Goal: Check status: Check status

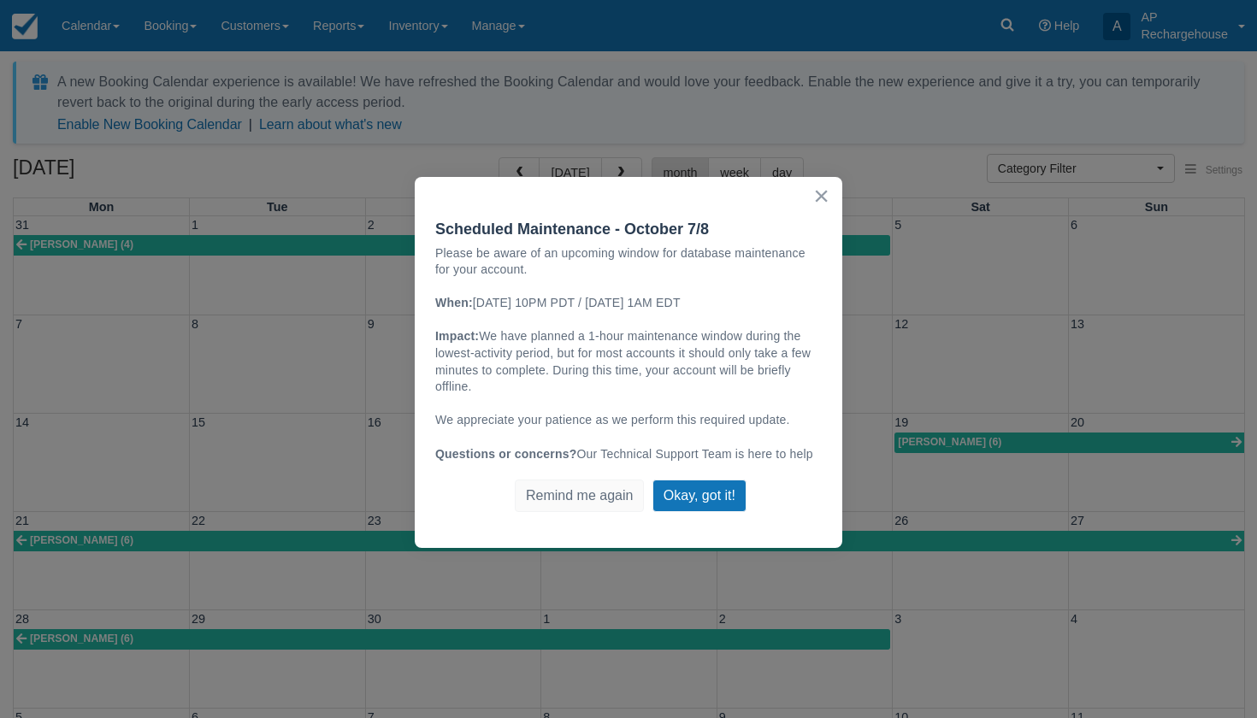
select select
click at [693, 486] on button "Okay, got it!" at bounding box center [699, 496] width 94 height 32
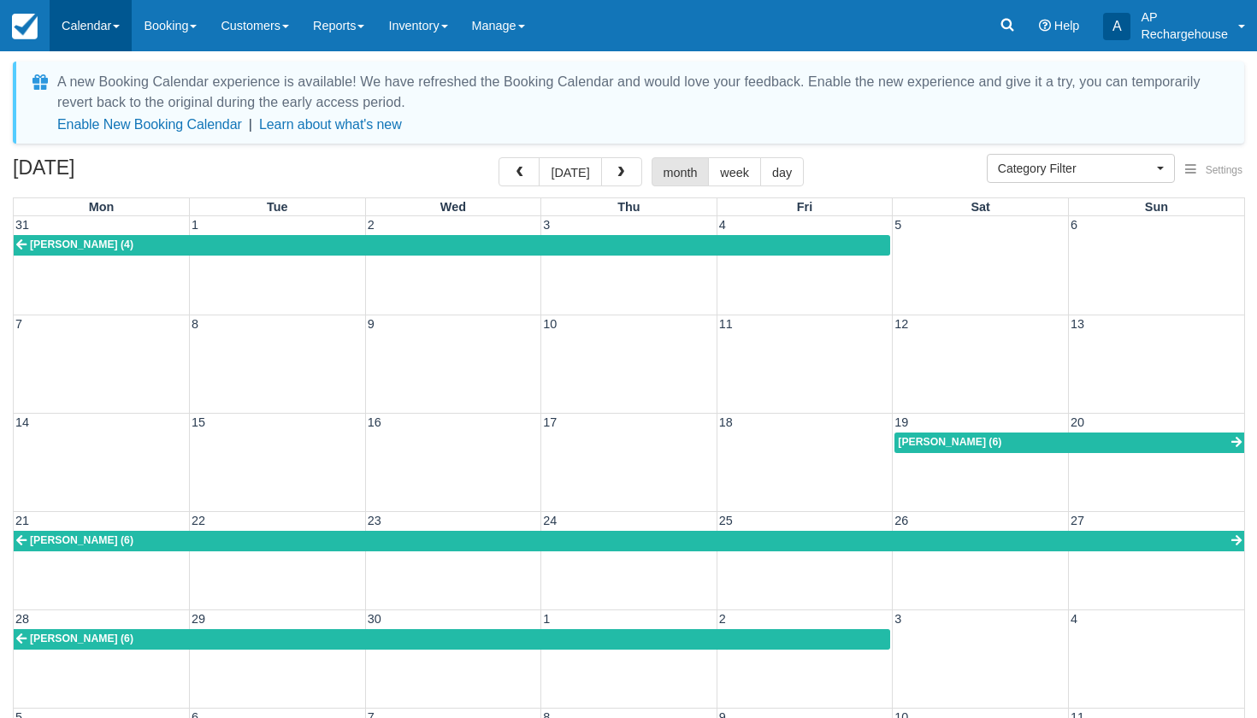
click at [75, 29] on link "Calendar" at bounding box center [91, 25] width 82 height 51
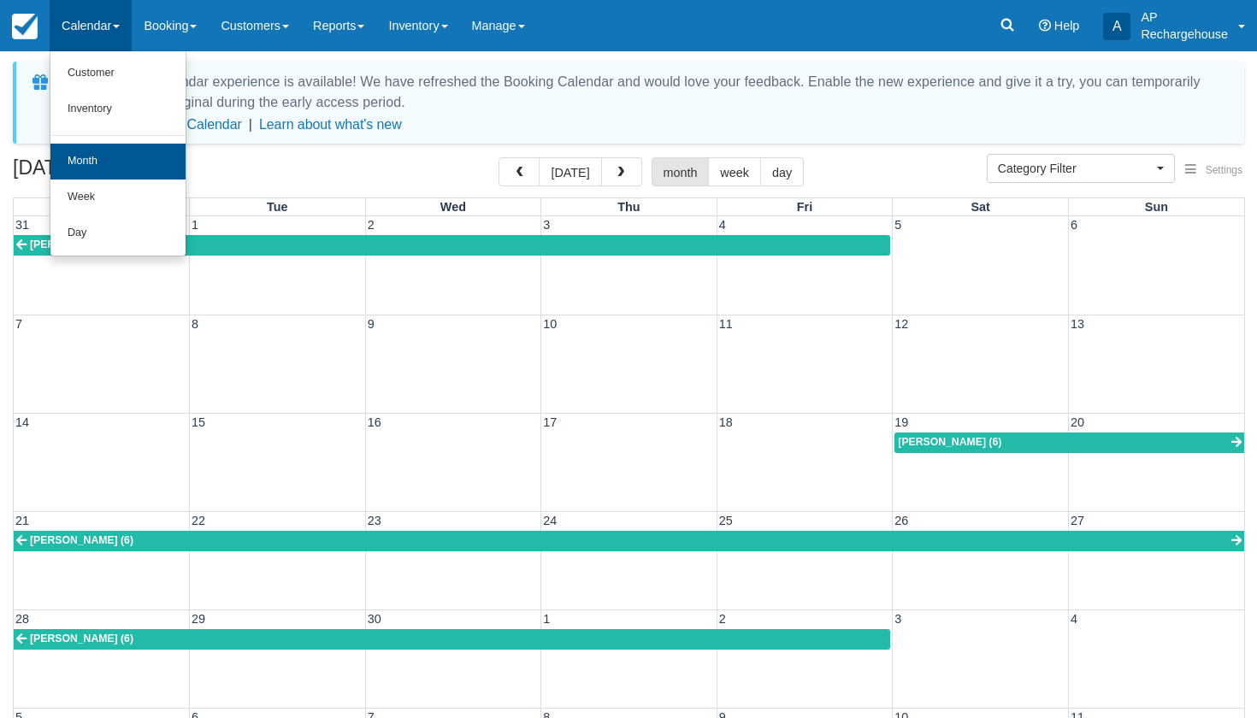
click at [99, 155] on link "Month" at bounding box center [117, 162] width 135 height 36
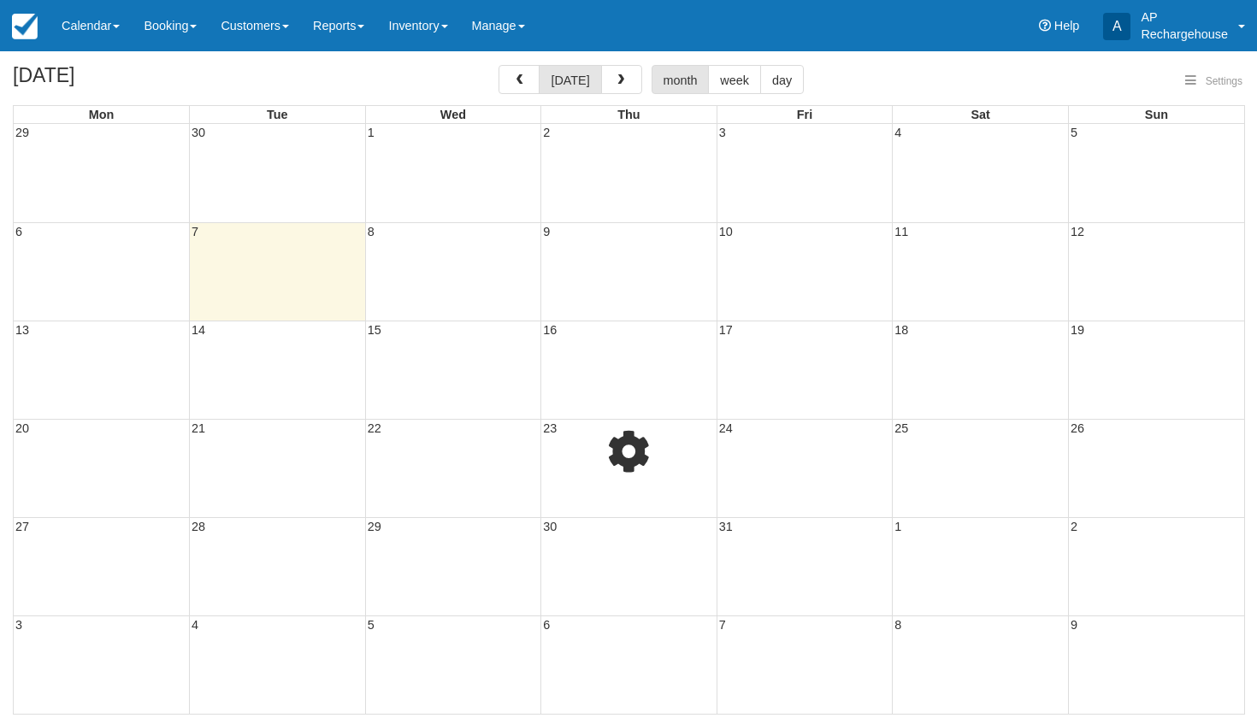
select select
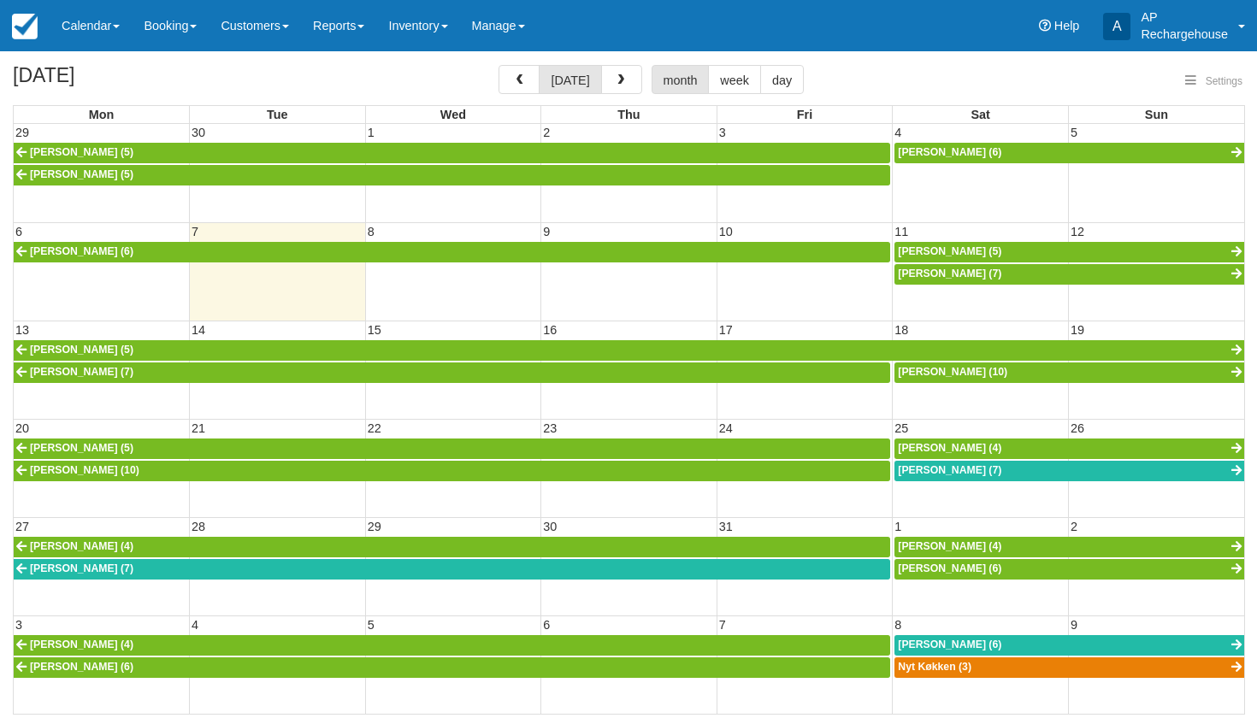
select select
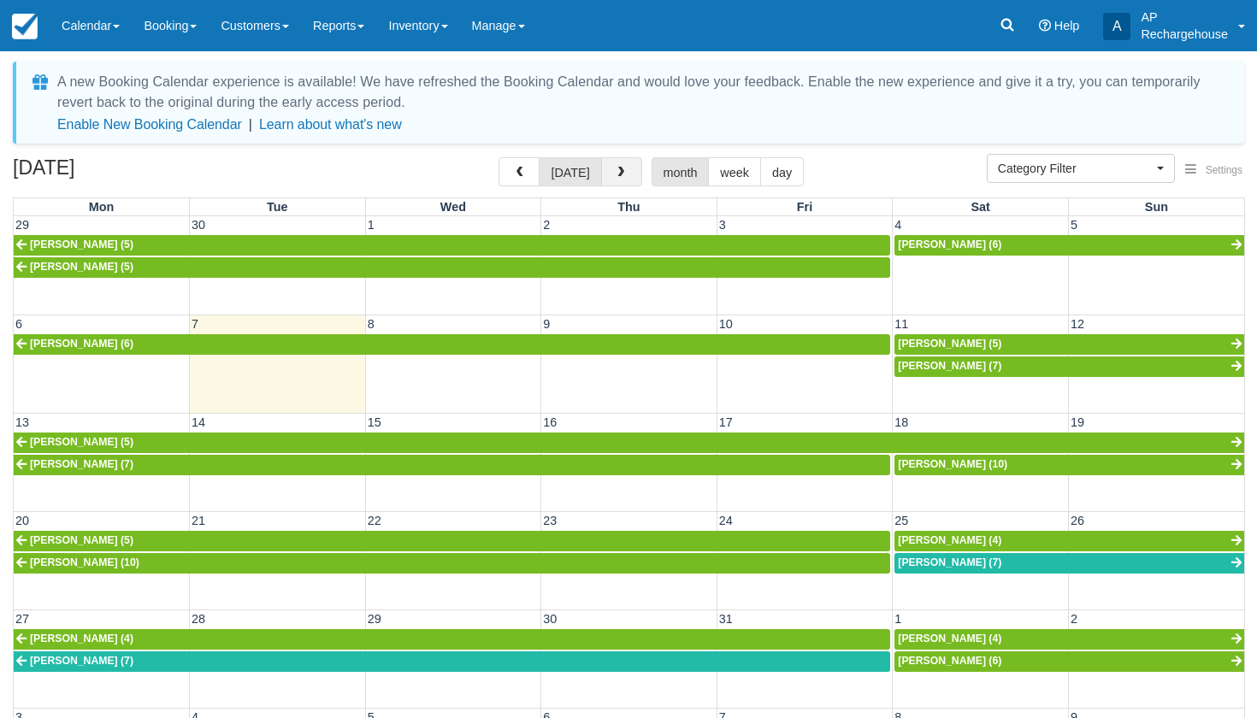
click at [615, 174] on span "button" at bounding box center [621, 173] width 12 height 12
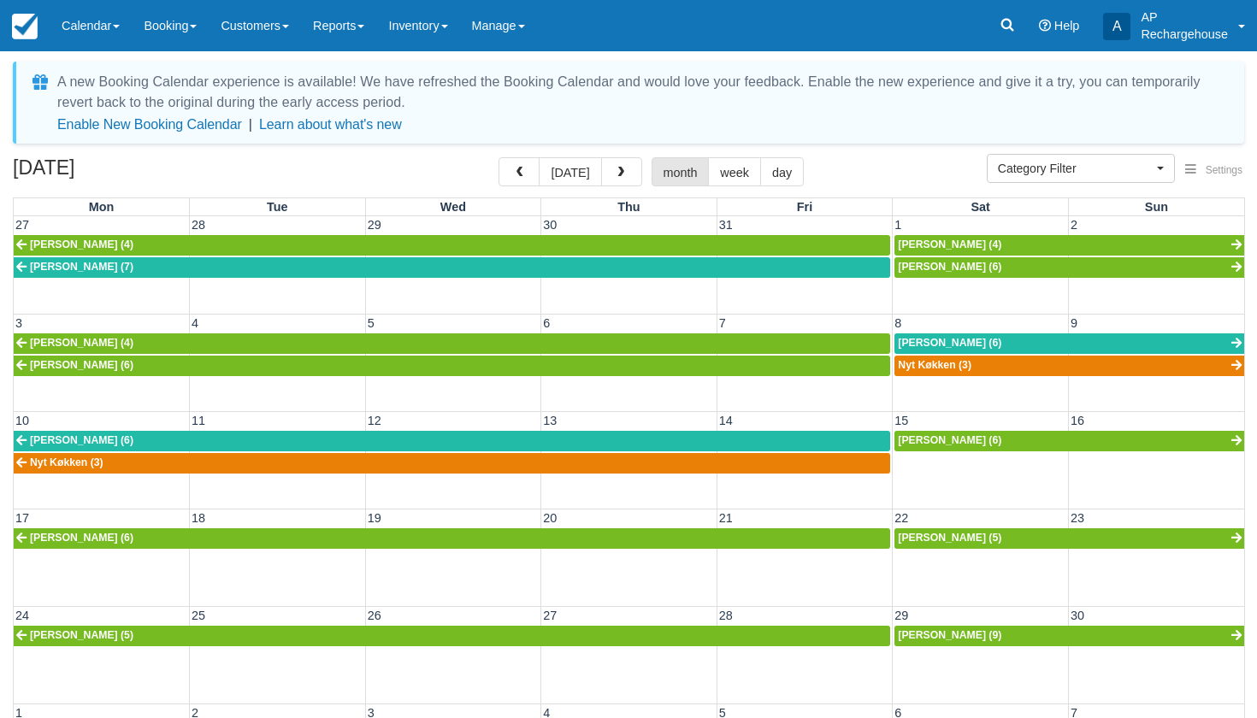
click at [936, 440] on span "Regula Selbmann (6)" at bounding box center [949, 440] width 103 height 12
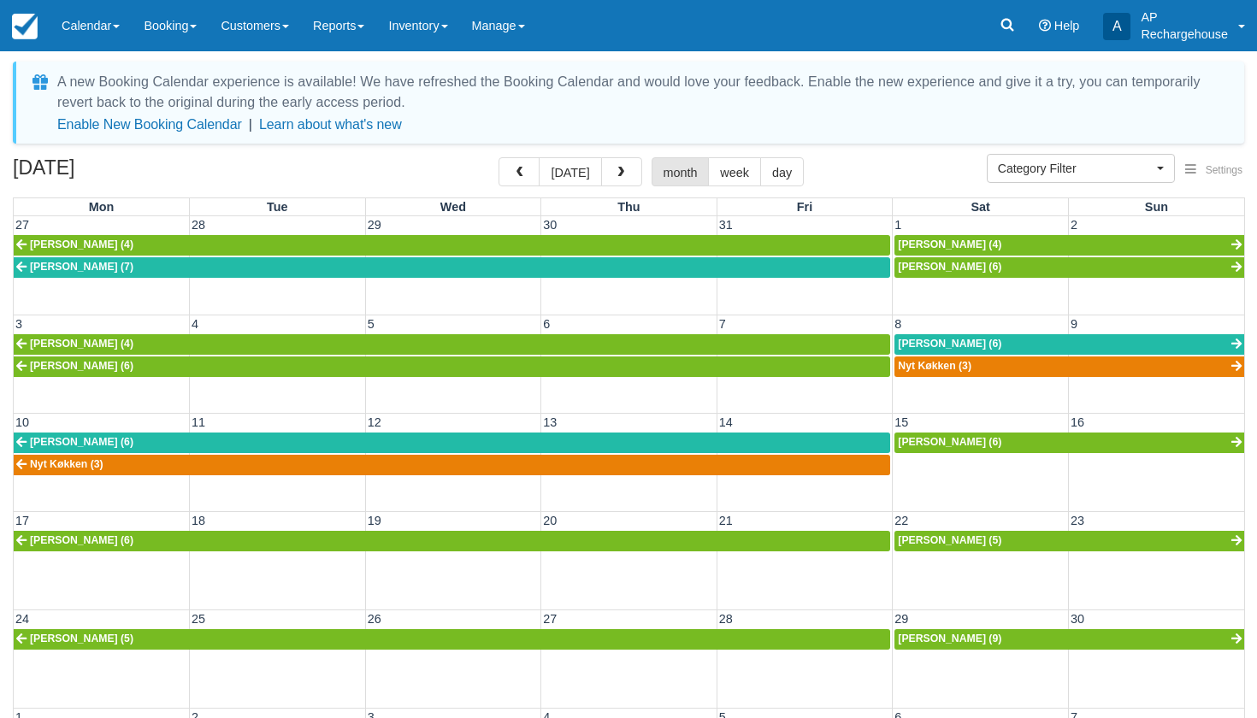
select select
click at [348, 37] on link "Reports" at bounding box center [338, 25] width 75 height 51
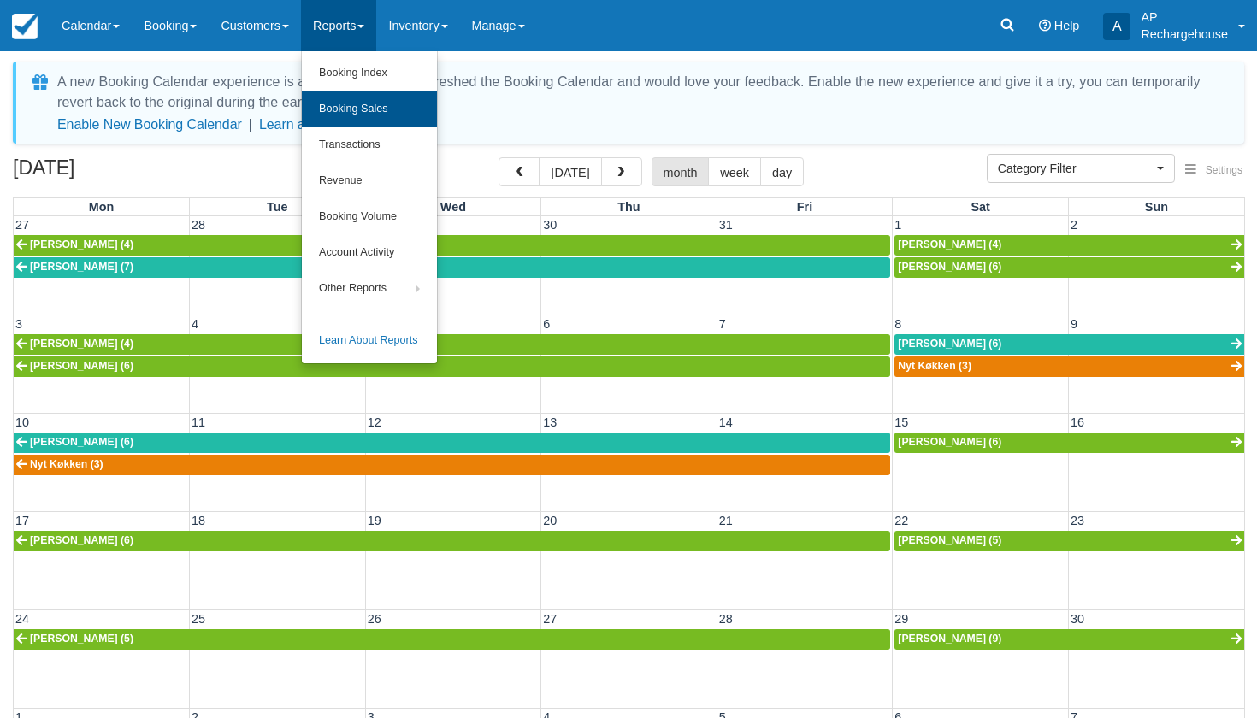
click at [365, 112] on link "Booking Sales" at bounding box center [369, 109] width 135 height 36
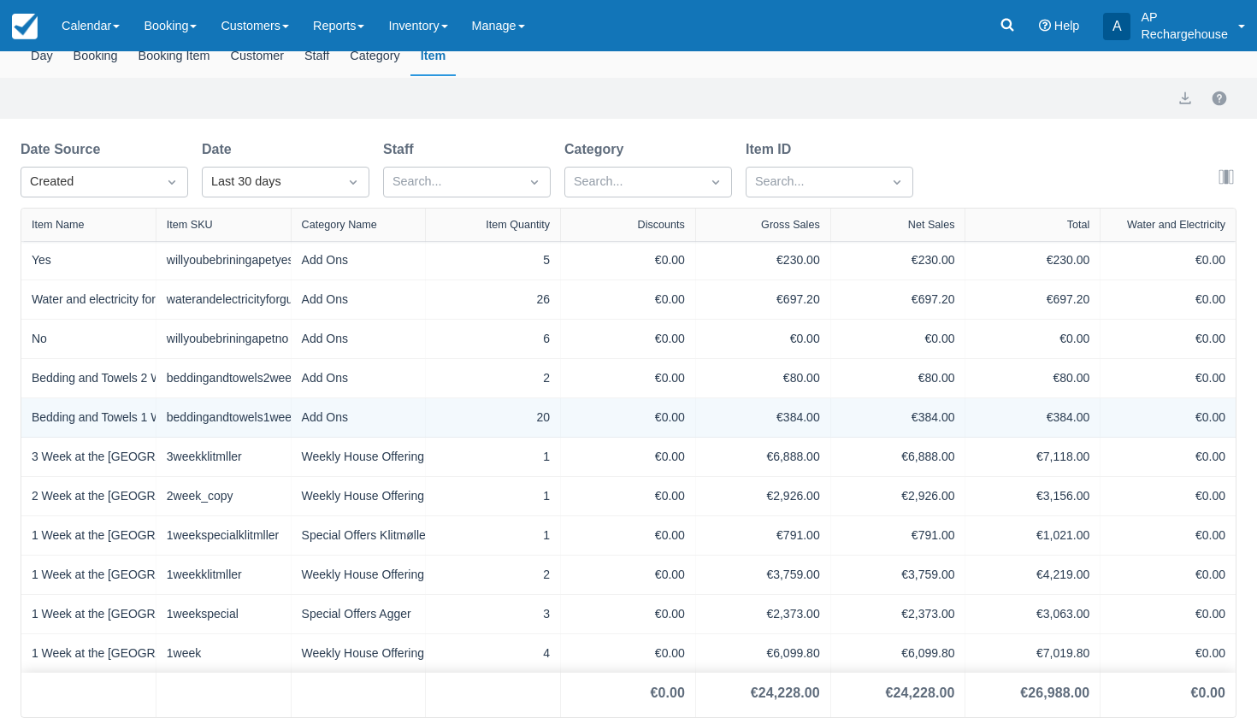
scroll to position [99, 0]
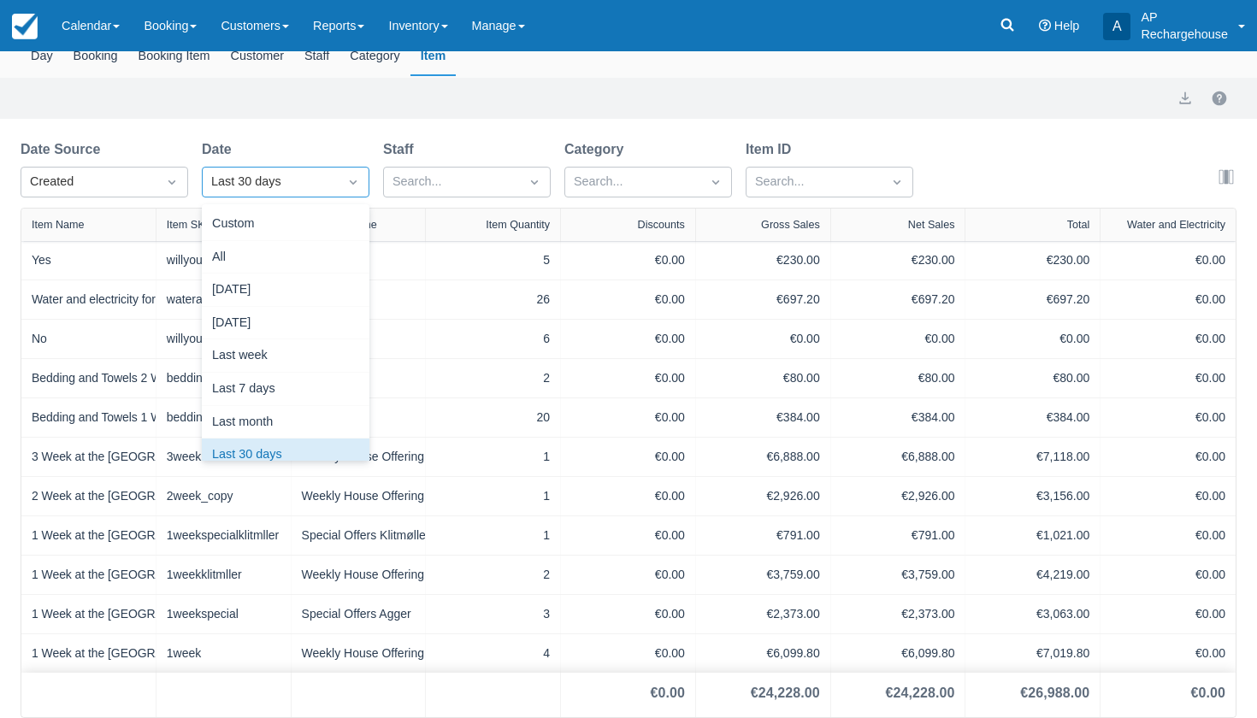
click at [354, 185] on icon "Dropdown icon" at bounding box center [353, 182] width 17 height 17
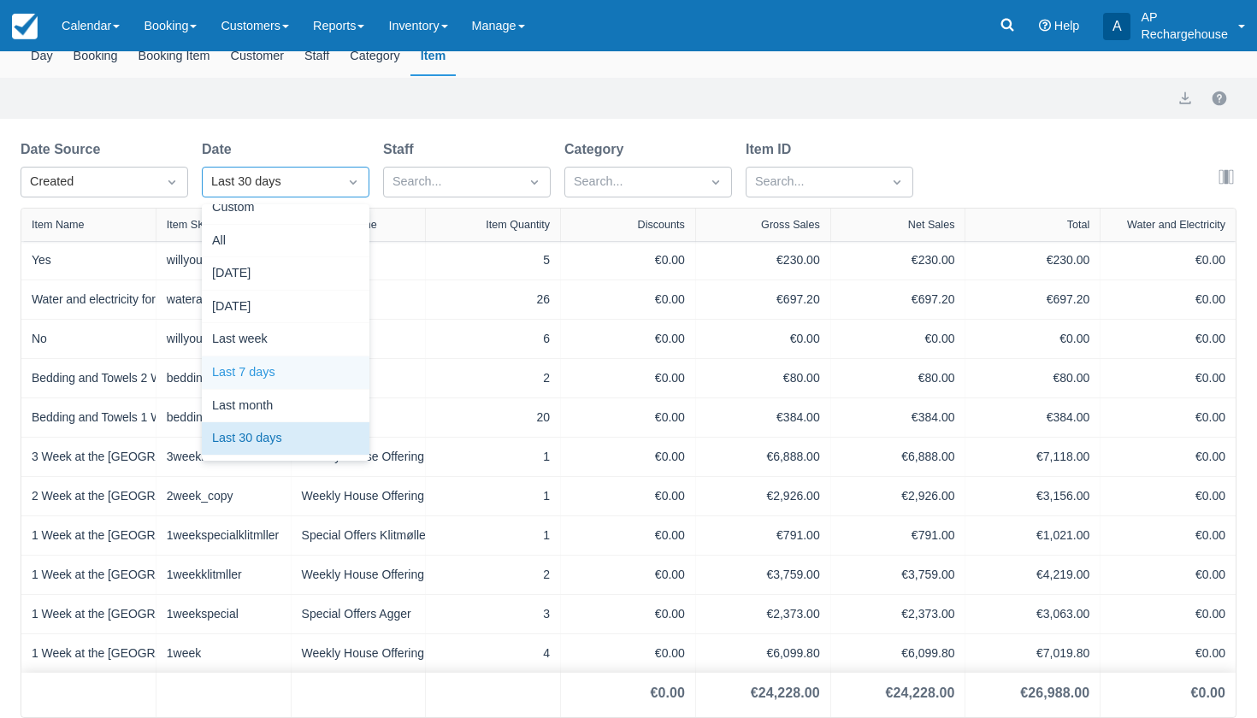
click at [305, 362] on div "Last 7 days" at bounding box center [286, 372] width 168 height 33
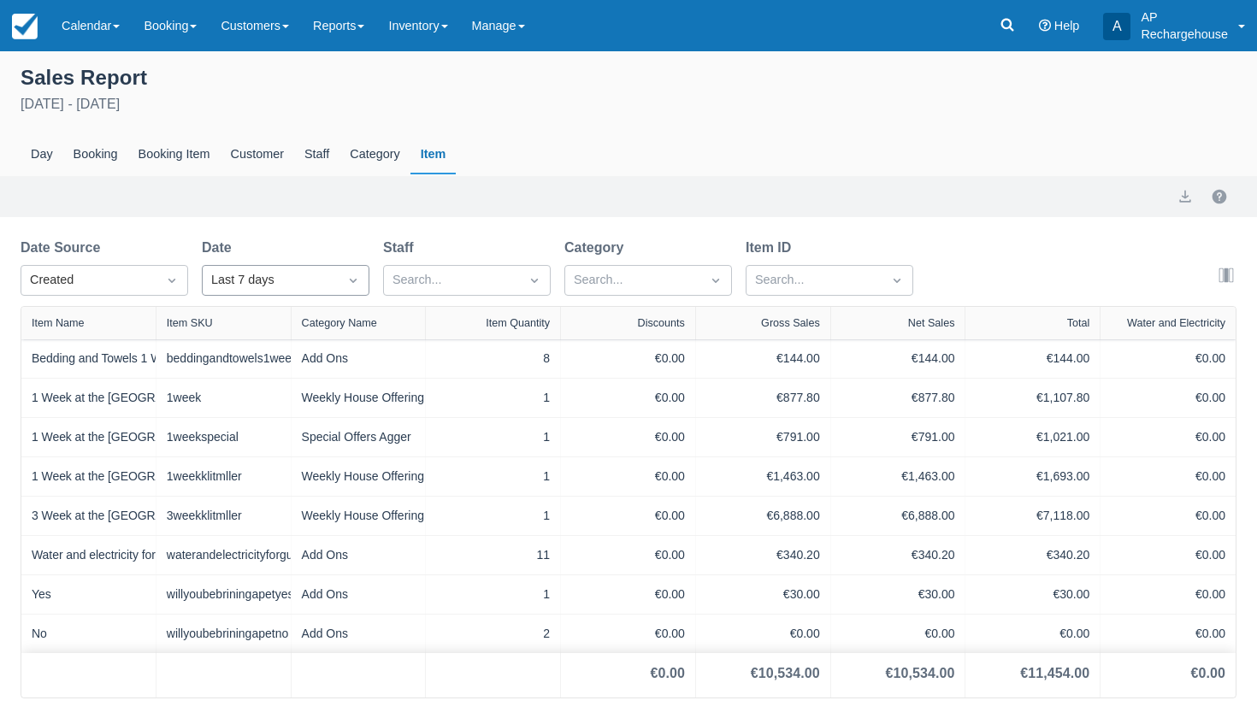
click at [349, 280] on icon "Dropdown icon" at bounding box center [353, 280] width 17 height 17
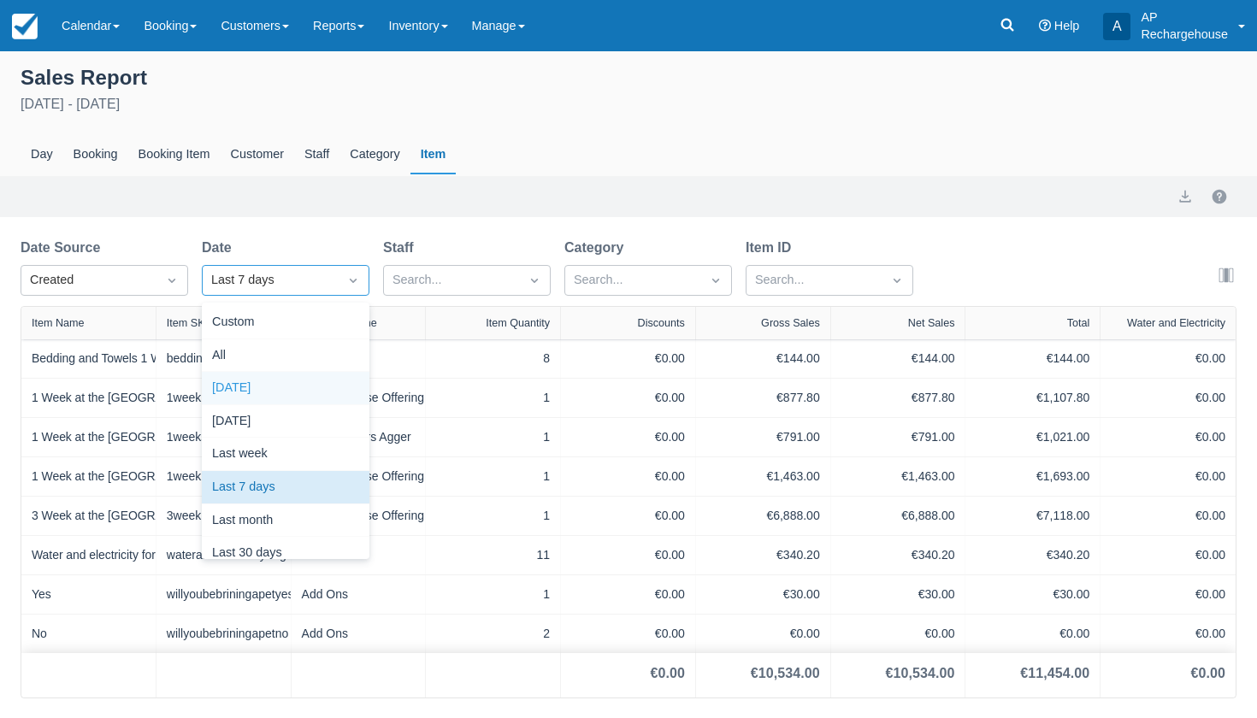
click at [303, 395] on div "[DATE]" at bounding box center [286, 388] width 168 height 33
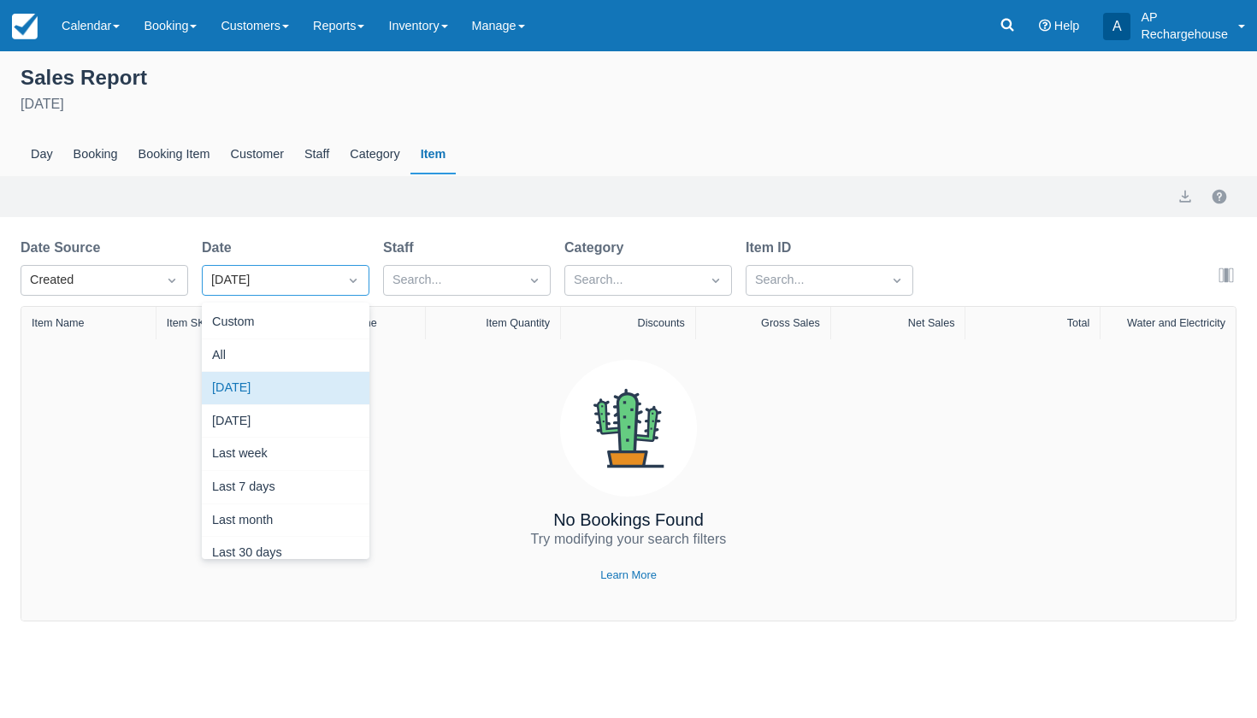
click at [355, 283] on icon "Dropdown icon" at bounding box center [353, 280] width 17 height 17
click at [305, 421] on div "[DATE]" at bounding box center [286, 421] width 168 height 33
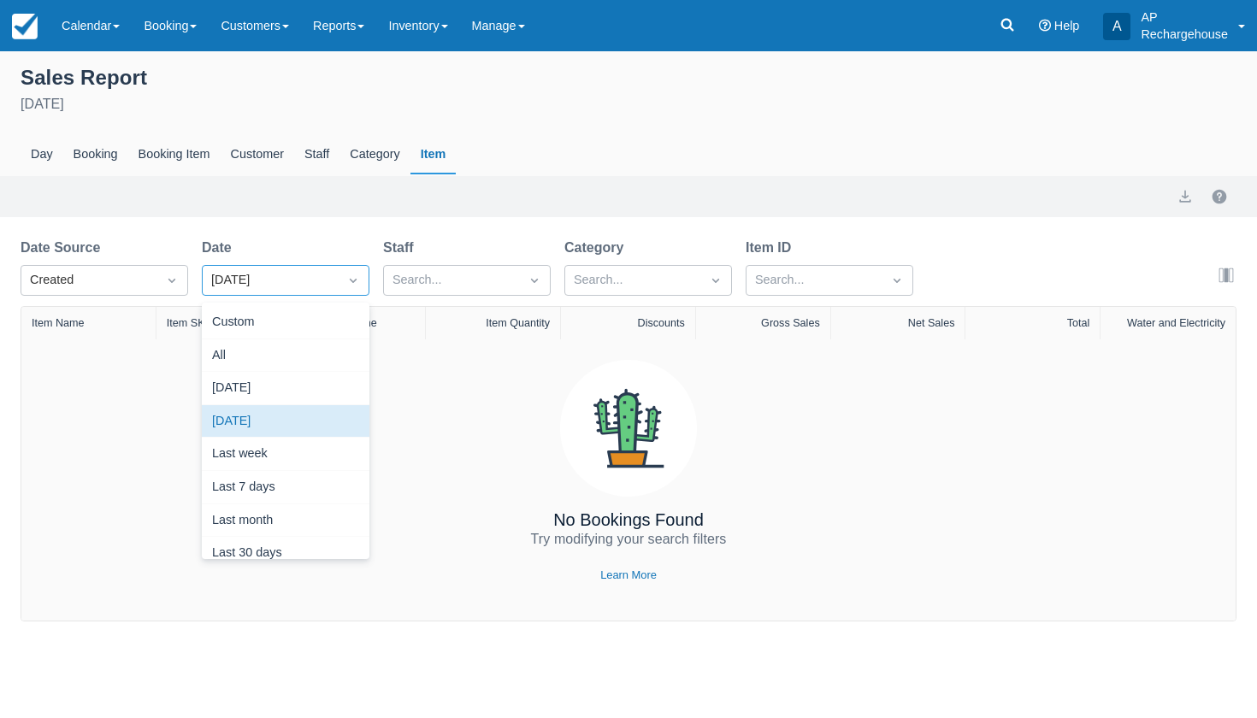
click at [354, 283] on icon "Dropdown icon" at bounding box center [353, 280] width 17 height 17
click at [291, 455] on div "Last week" at bounding box center [286, 454] width 168 height 33
